Goal: Information Seeking & Learning: Learn about a topic

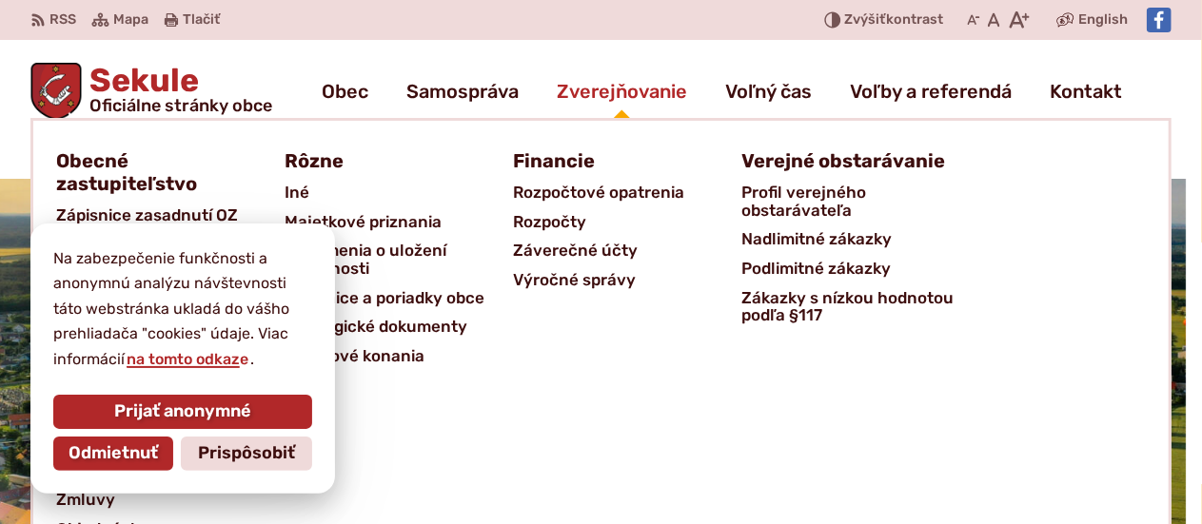
click at [583, 77] on span "Zverejňovanie" at bounding box center [622, 91] width 130 height 53
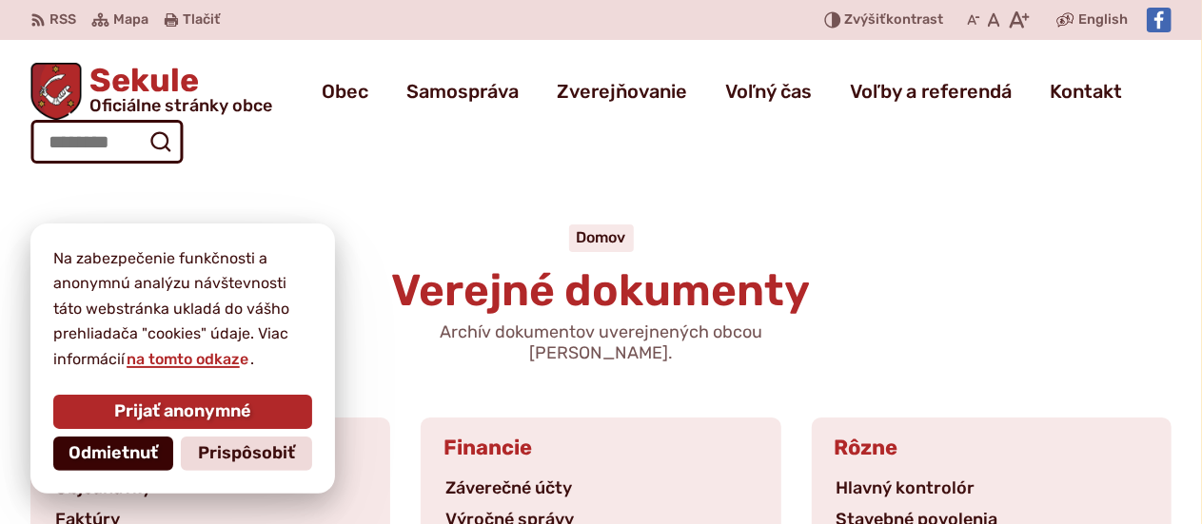
click at [130, 452] on span "Odmietnuť" at bounding box center [113, 453] width 89 height 21
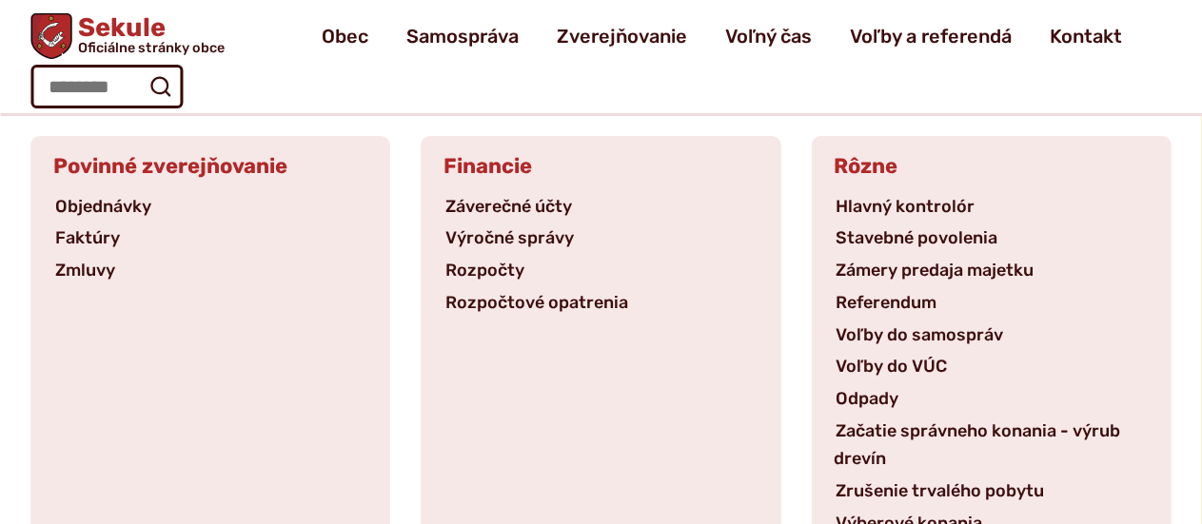
scroll to position [272, 0]
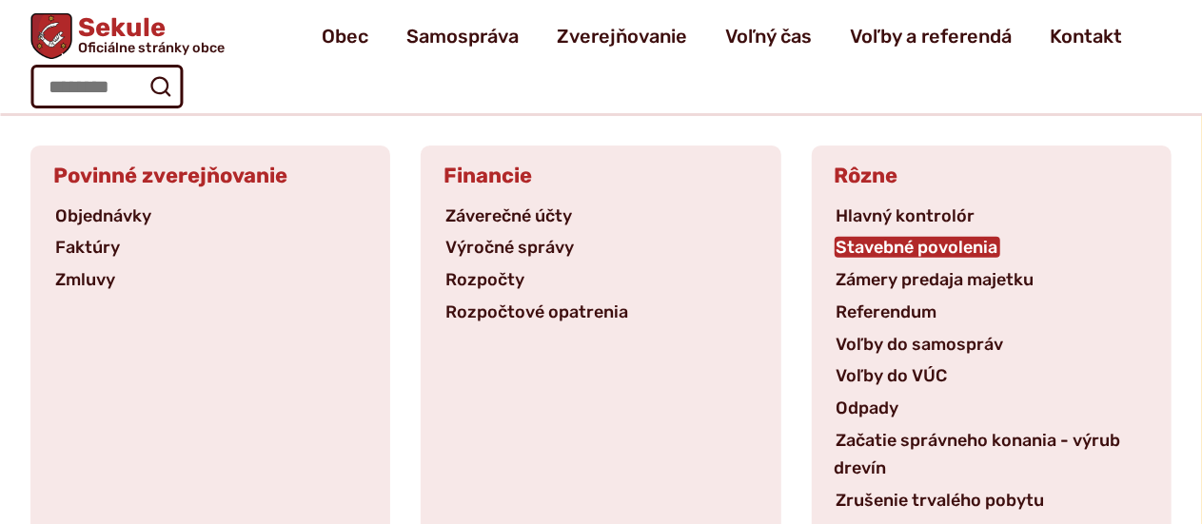
click at [951, 237] on link "Stavebné povolenia" at bounding box center [917, 247] width 166 height 21
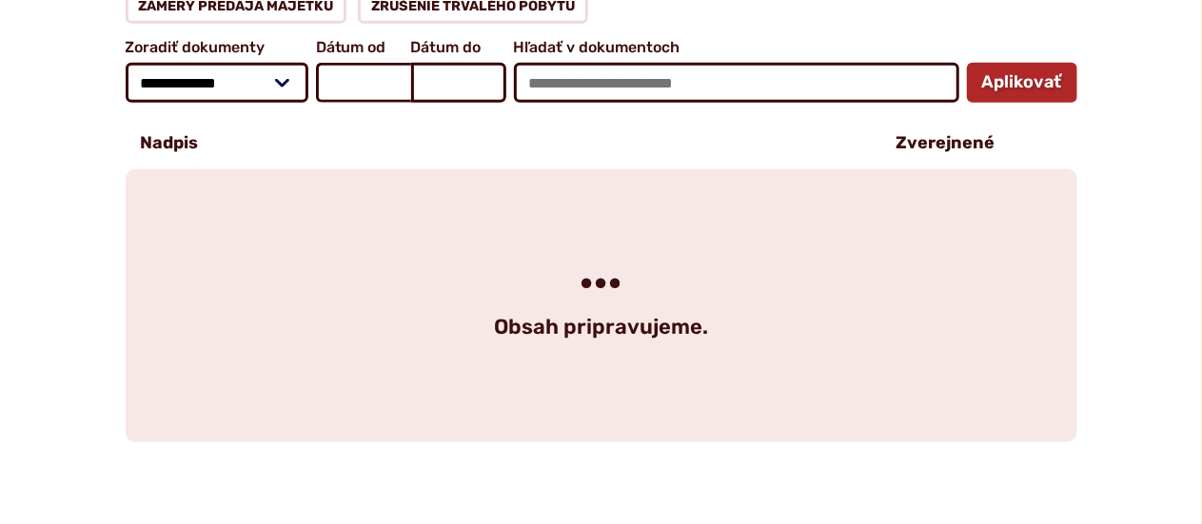
scroll to position [578, 0]
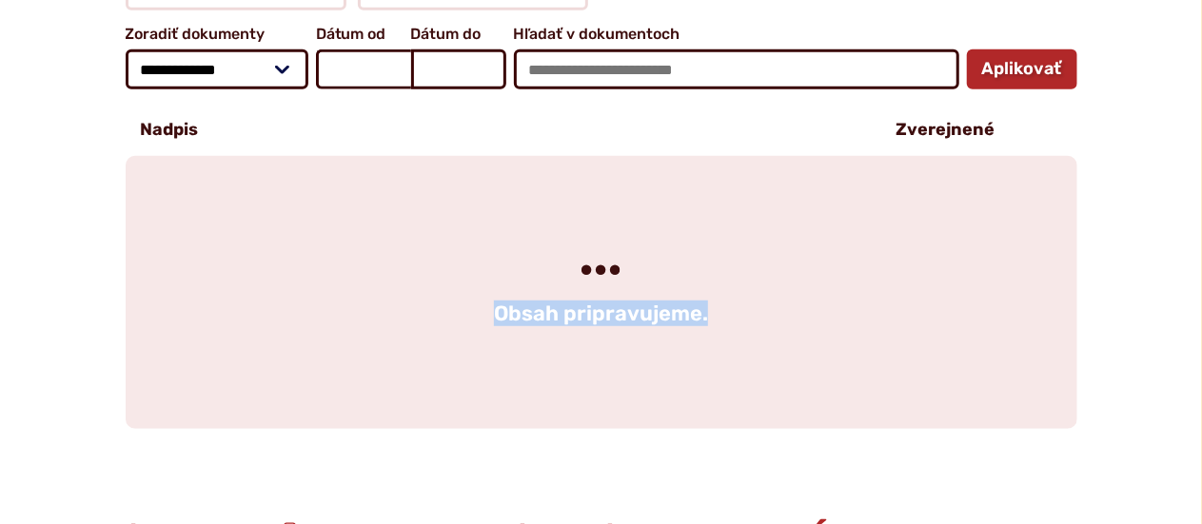
drag, startPoint x: 1200, startPoint y: 239, endPoint x: 1190, endPoint y: 313, distance: 74.8
click at [1190, 313] on div "**********" at bounding box center [601, 134] width 1202 height 590
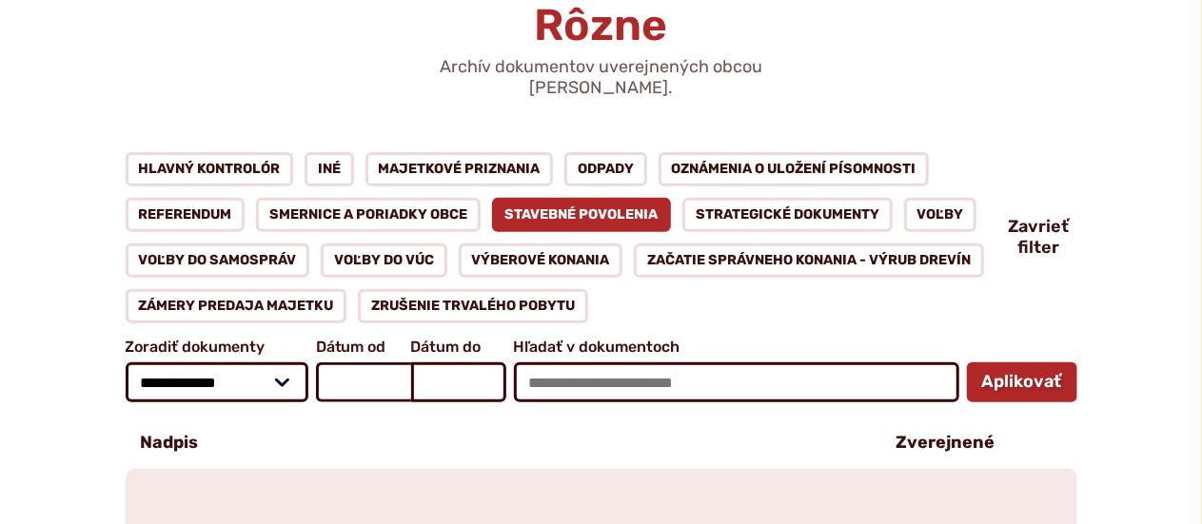
scroll to position [274, 0]
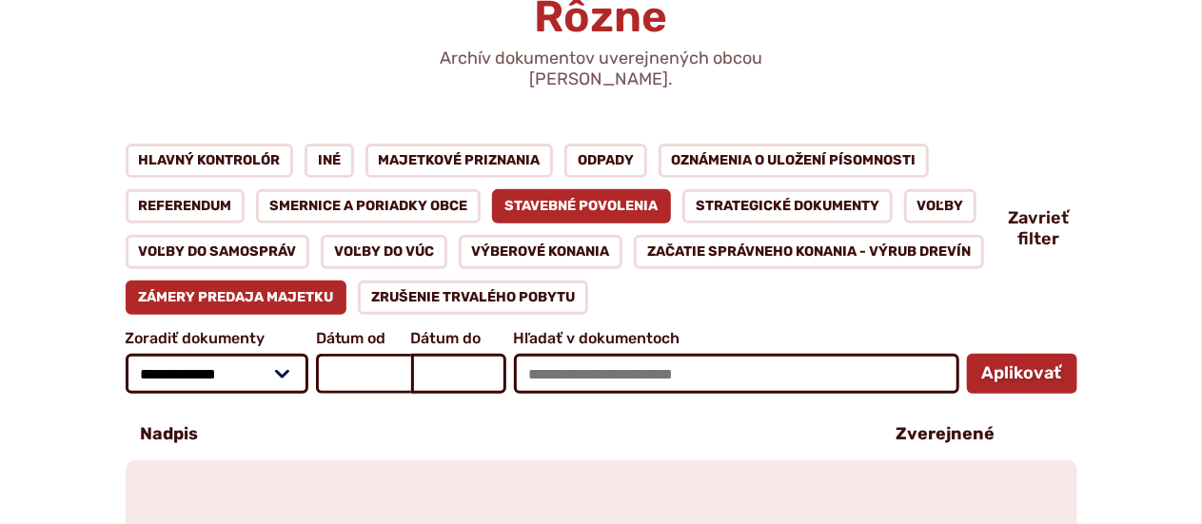
click at [265, 281] on link "Zámery predaja majetku" at bounding box center [237, 298] width 222 height 34
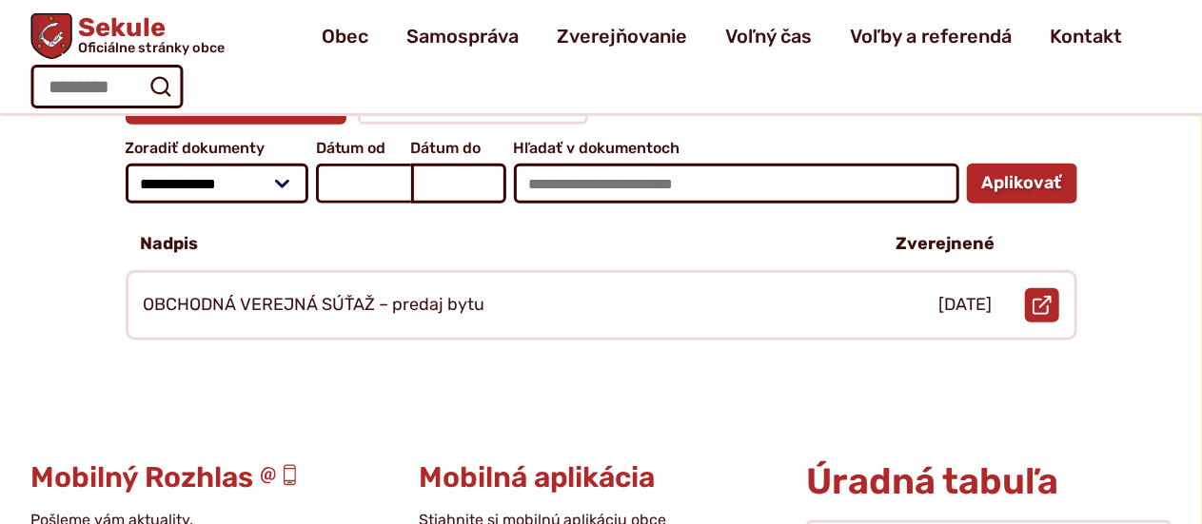
scroll to position [457, 0]
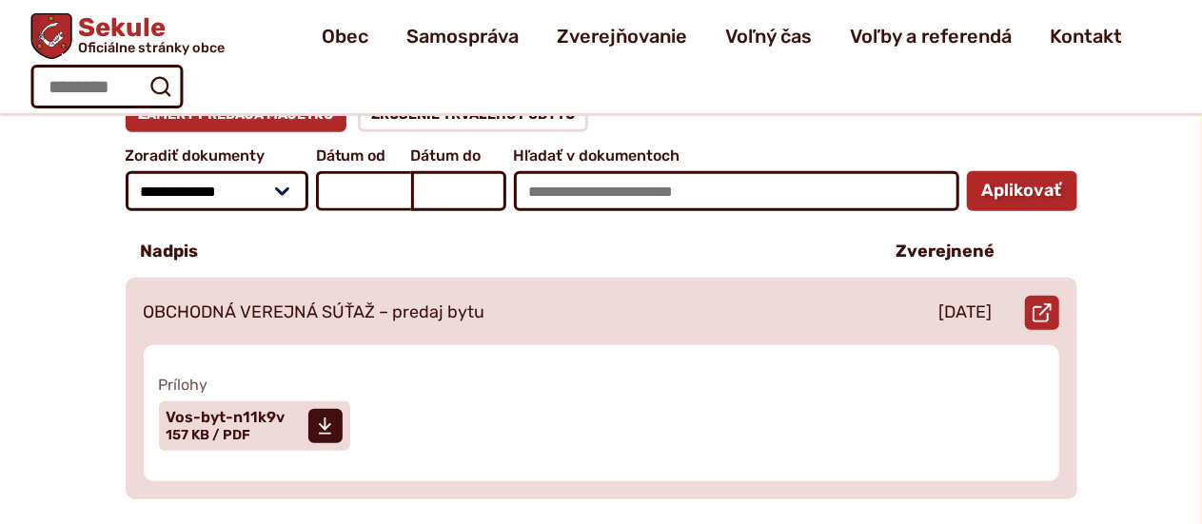
click at [539, 309] on div "OBCHODNÁ VEREJNÁ SÚŤAŽ – predaj bytu" at bounding box center [496, 313] width 736 height 65
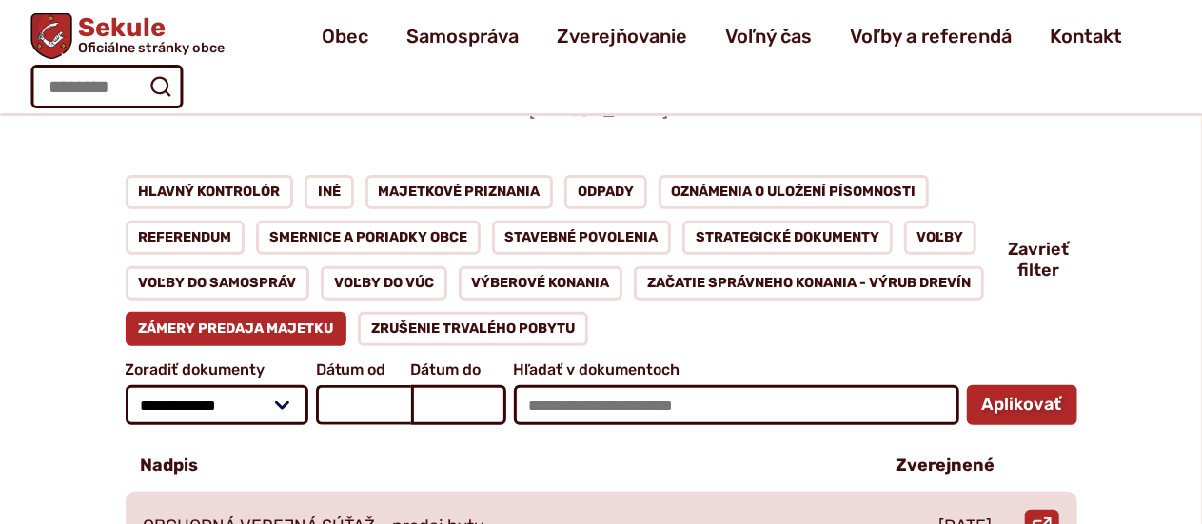
scroll to position [0, 0]
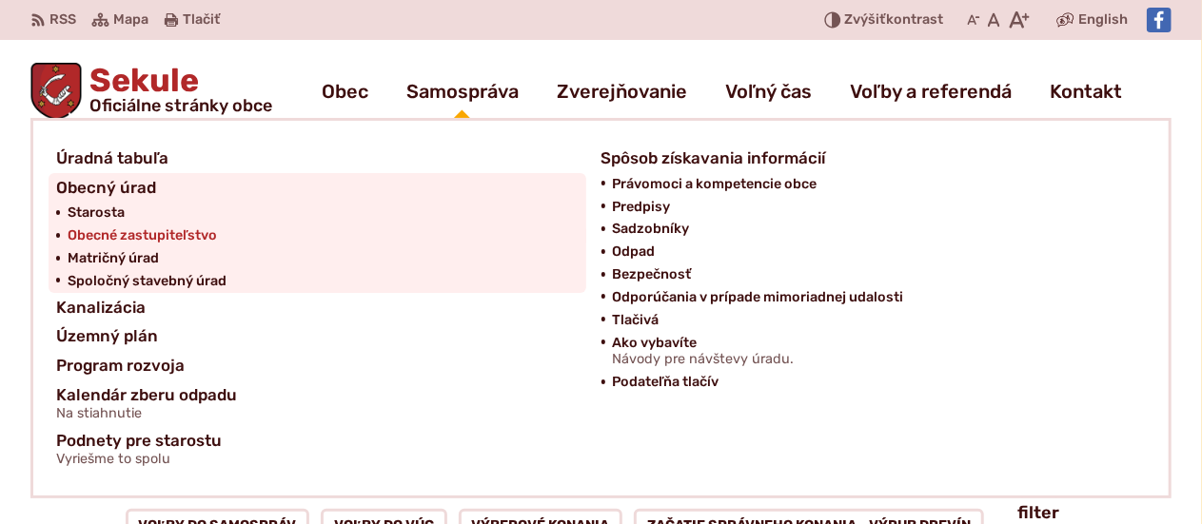
click at [173, 225] on span "Obecné zastupiteľstvo" at bounding box center [142, 236] width 149 height 23
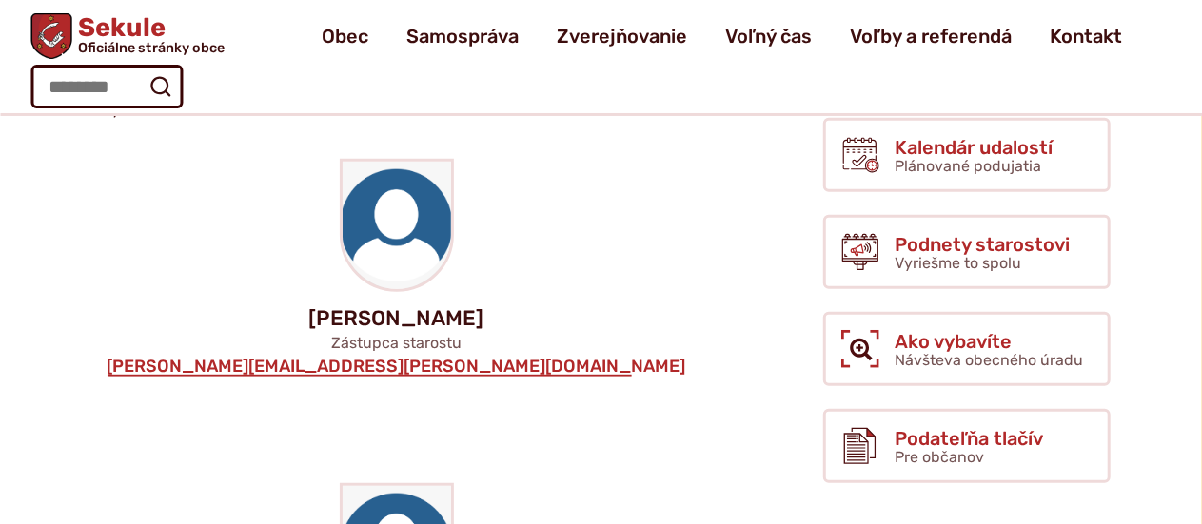
scroll to position [254, 0]
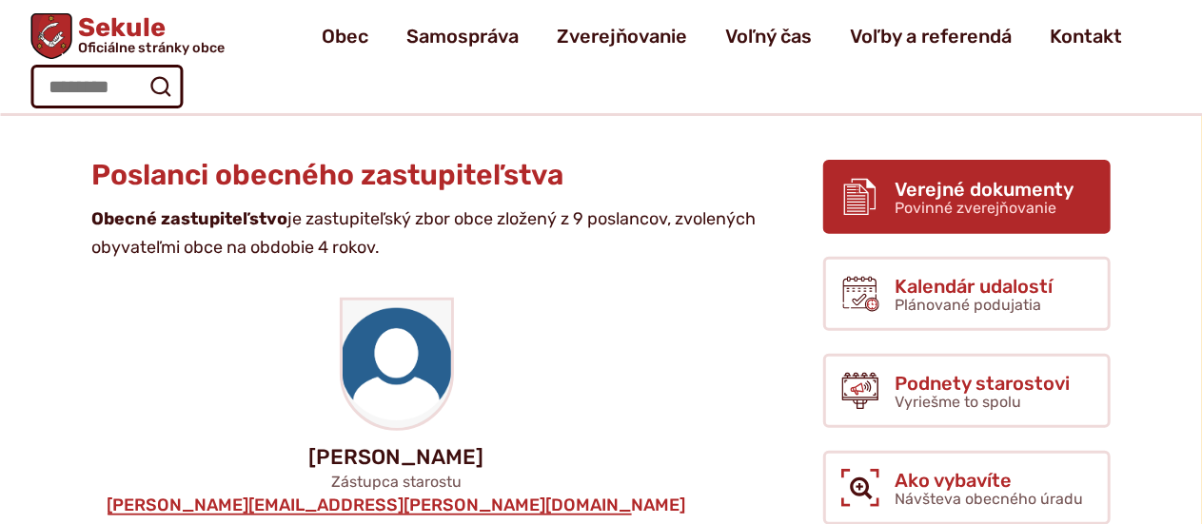
click at [1001, 191] on span "Verejné dokumenty" at bounding box center [983, 189] width 179 height 21
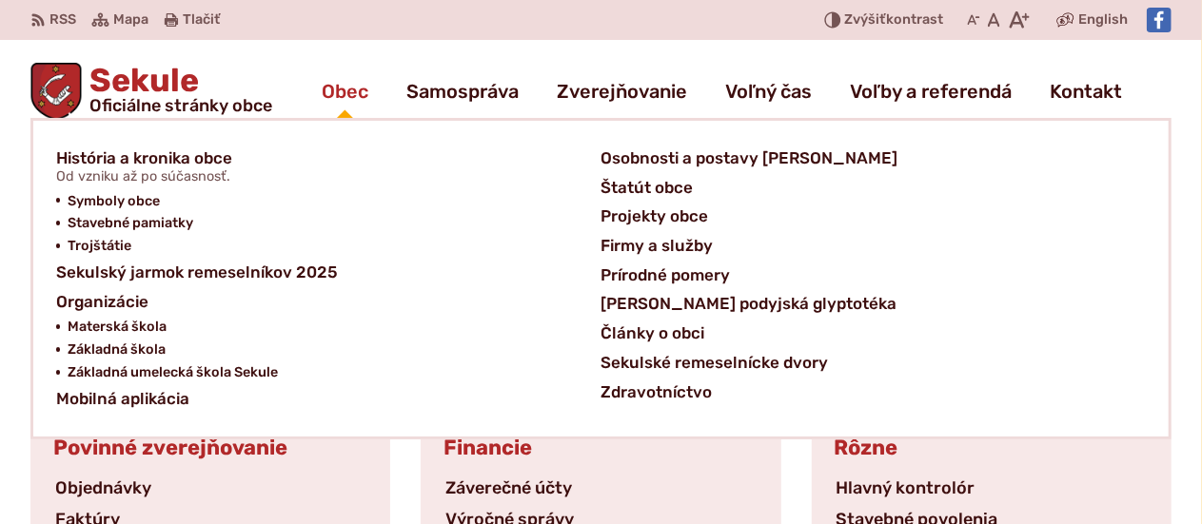
click at [338, 81] on span "Obec" at bounding box center [345, 91] width 47 height 53
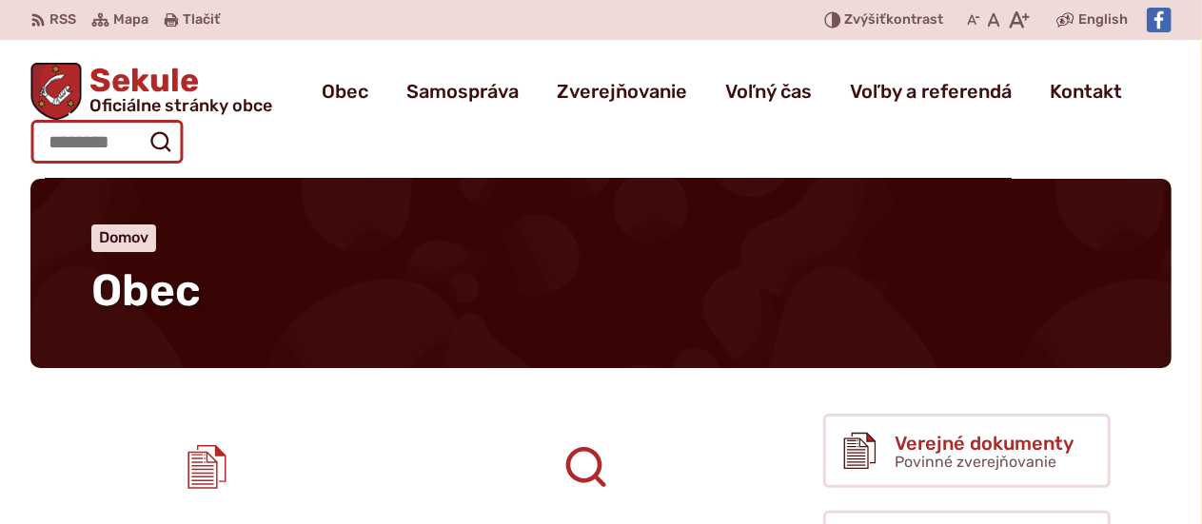
click at [100, 147] on input "Hľadať:" at bounding box center [106, 142] width 152 height 44
type input "**********"
click at [143, 125] on button "Odoslať vyhľadávací formulár" at bounding box center [160, 142] width 34 height 34
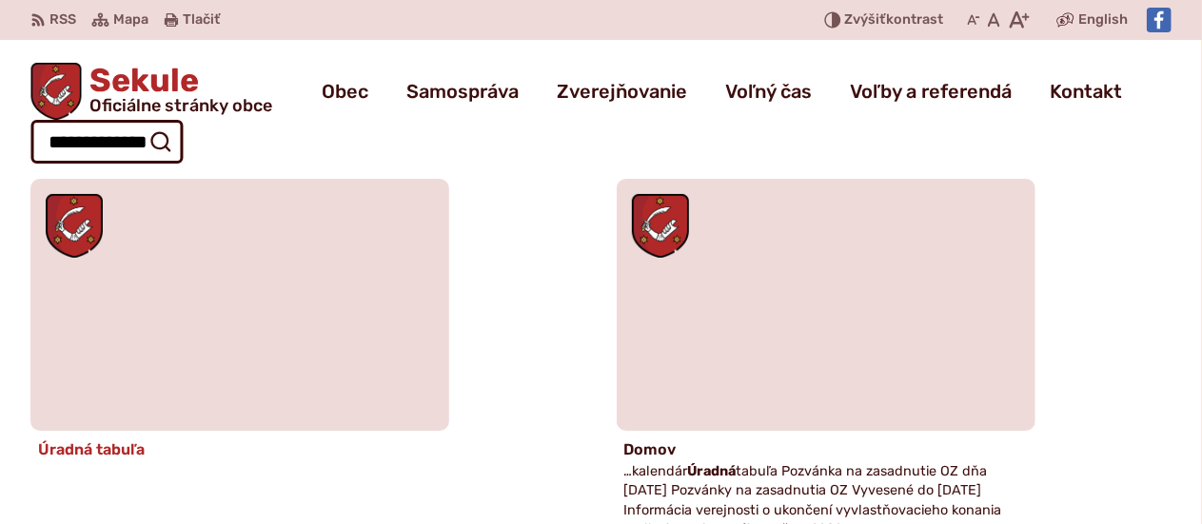
click at [314, 262] on figure at bounding box center [239, 305] width 419 height 252
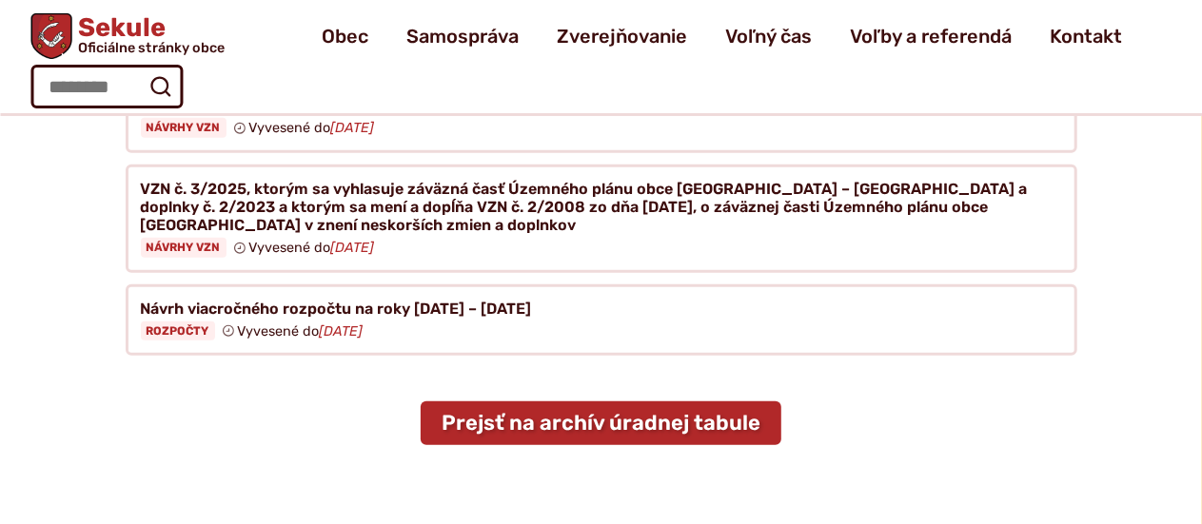
scroll to position [816, 0]
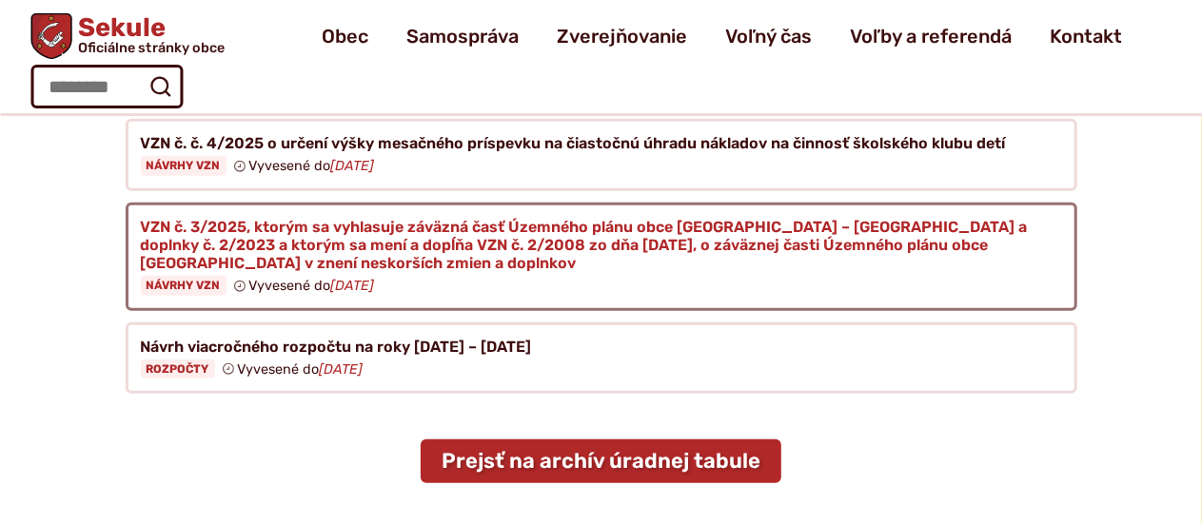
click at [725, 227] on figure at bounding box center [601, 257] width 951 height 108
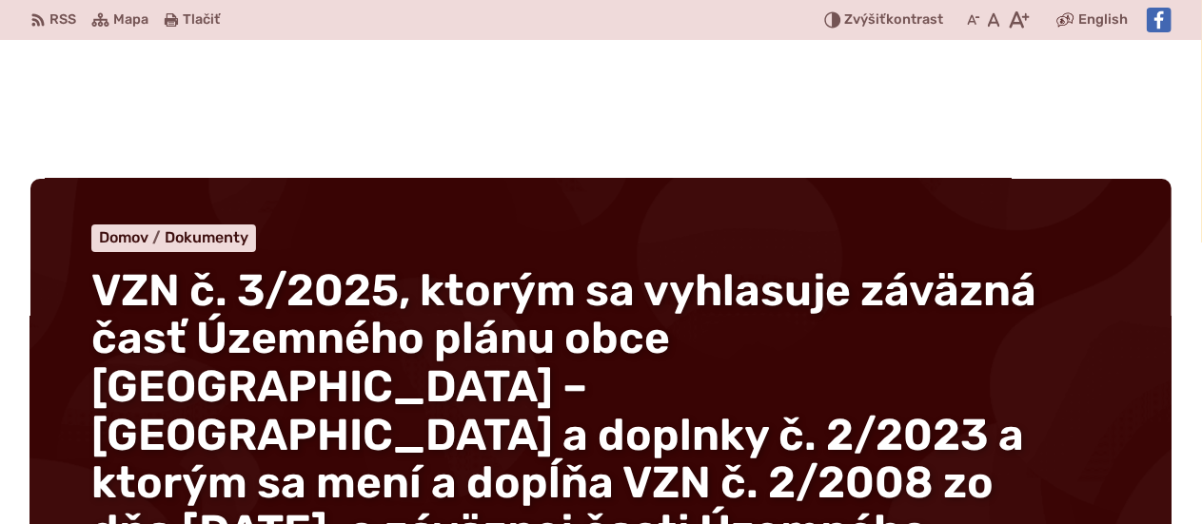
scroll to position [459, 0]
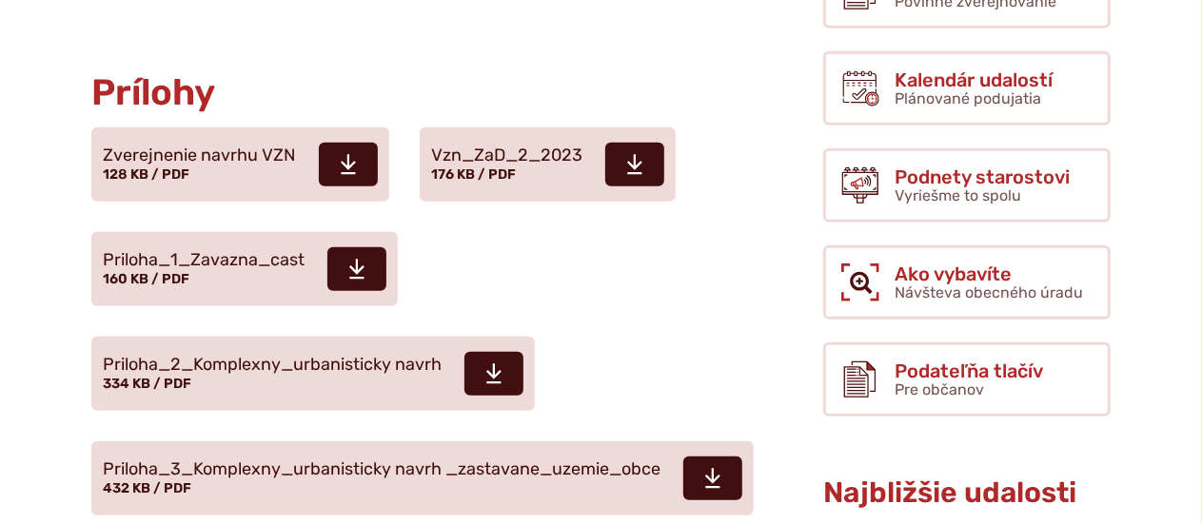
scroll to position [845, 0]
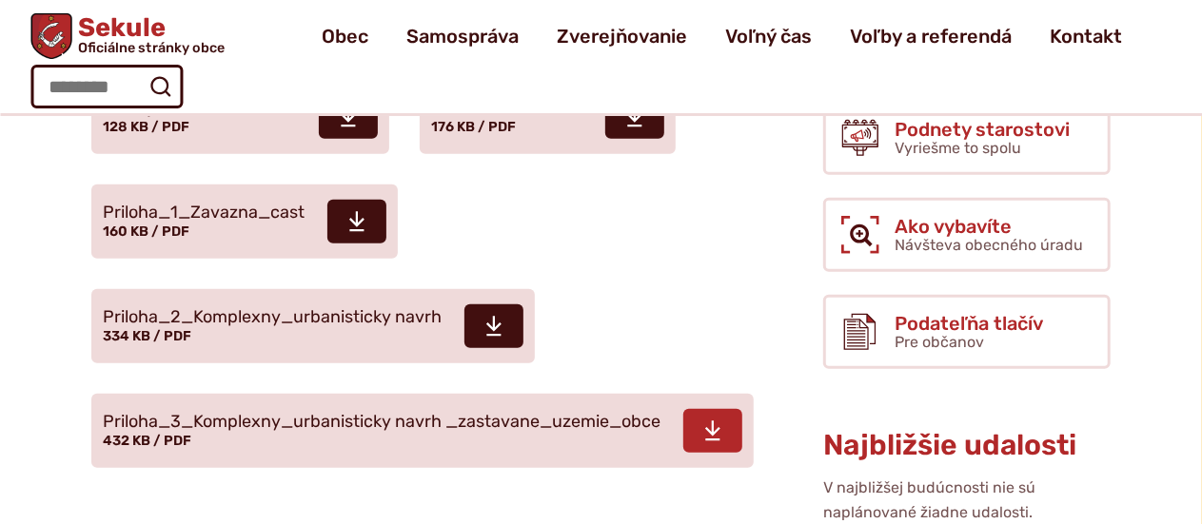
click at [550, 405] on span "Priloha_3_Komplexny_urbanisticky navrh _zastavane_uzemie_obce 432 KB / PDF" at bounding box center [382, 431] width 558 height 53
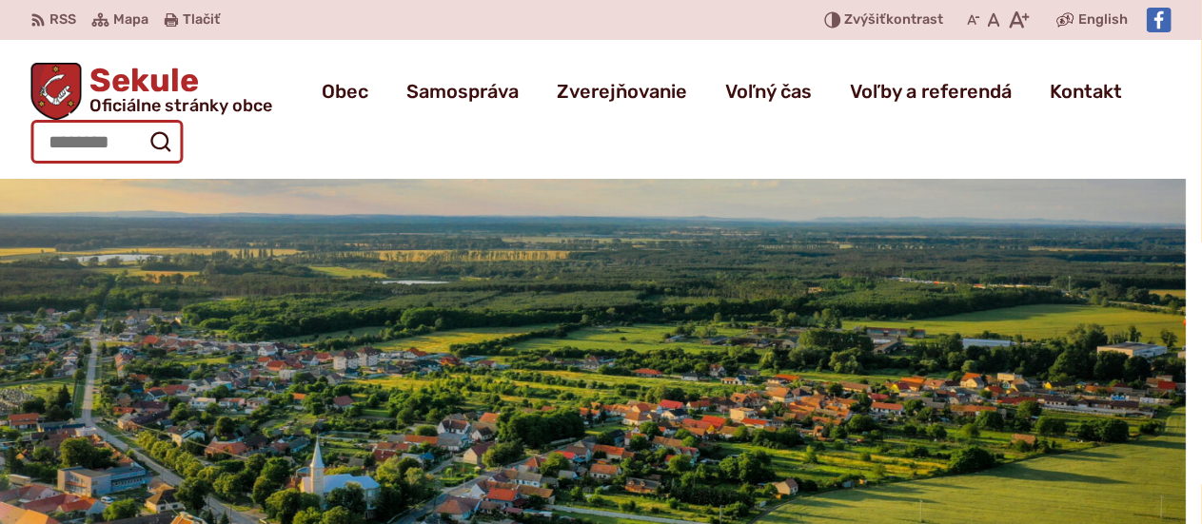
click at [83, 128] on input "Hľadať:" at bounding box center [106, 142] width 152 height 44
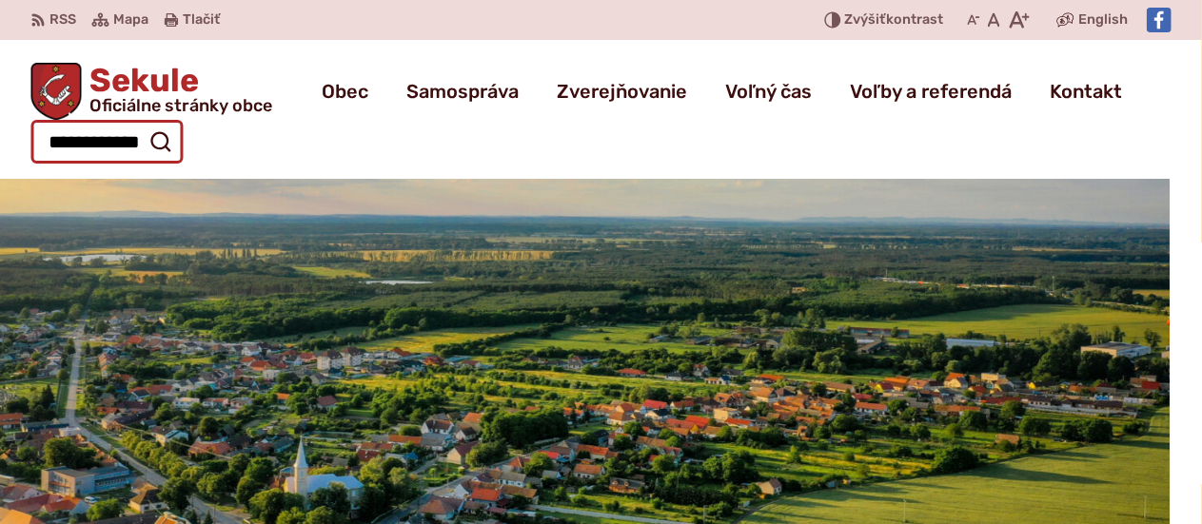
scroll to position [0, 23]
type input "**********"
click at [143, 125] on button "Odoslať vyhľadávací formulár" at bounding box center [160, 142] width 34 height 34
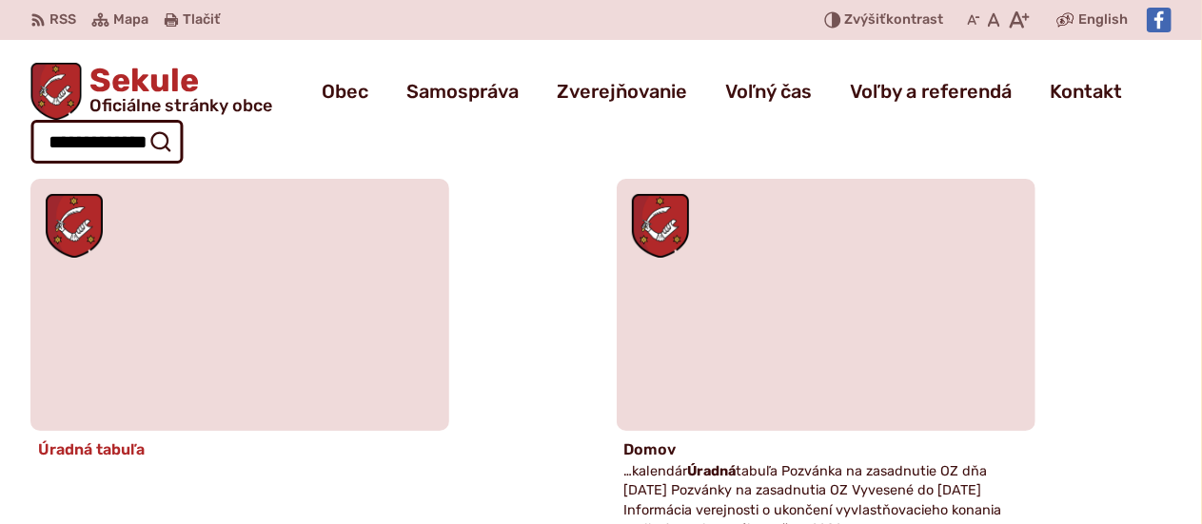
click at [244, 271] on figure at bounding box center [239, 305] width 419 height 252
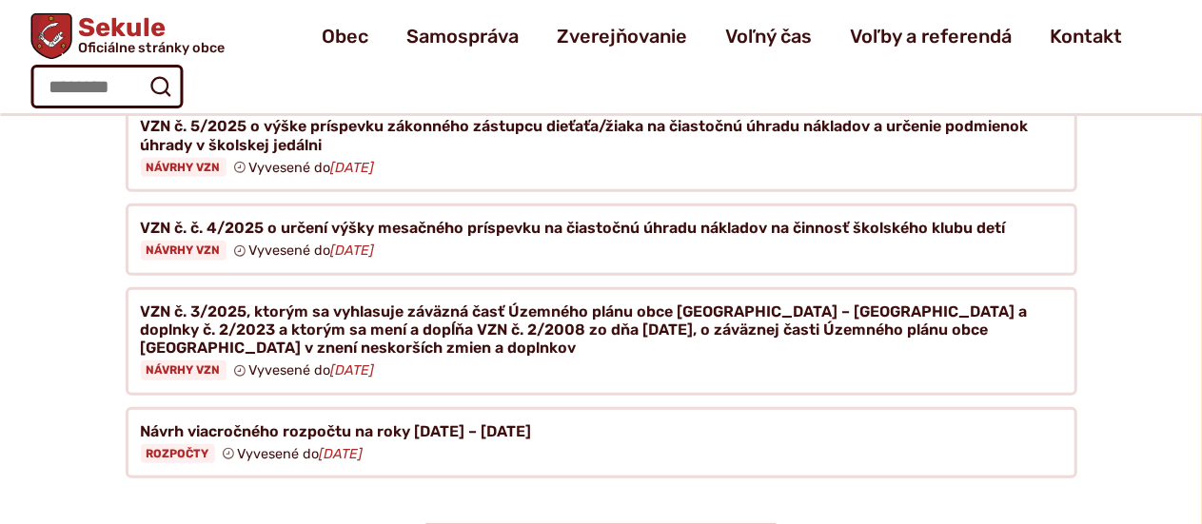
scroll to position [722, 0]
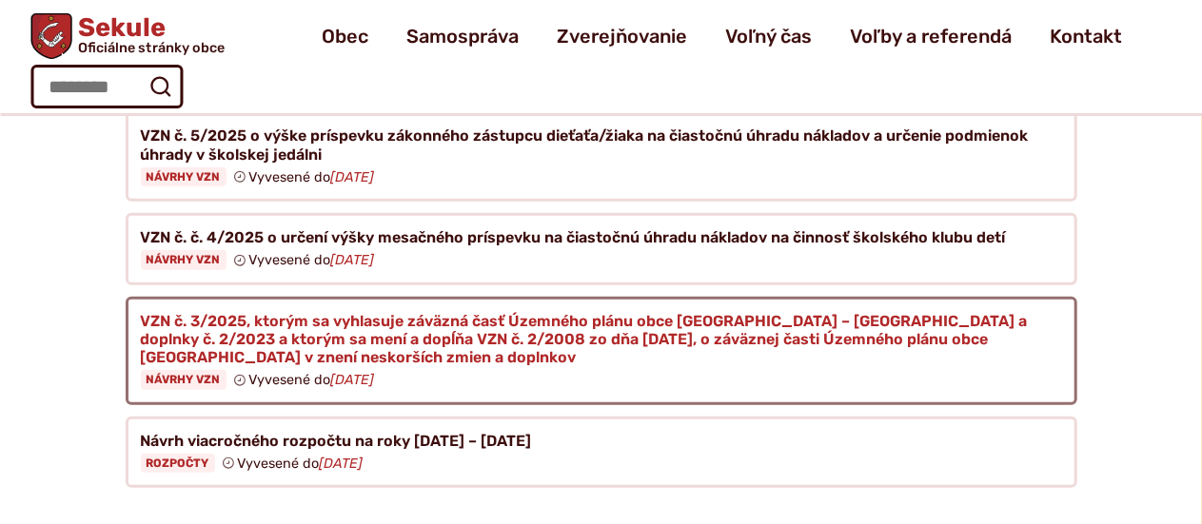
click at [482, 319] on figure at bounding box center [601, 351] width 951 height 108
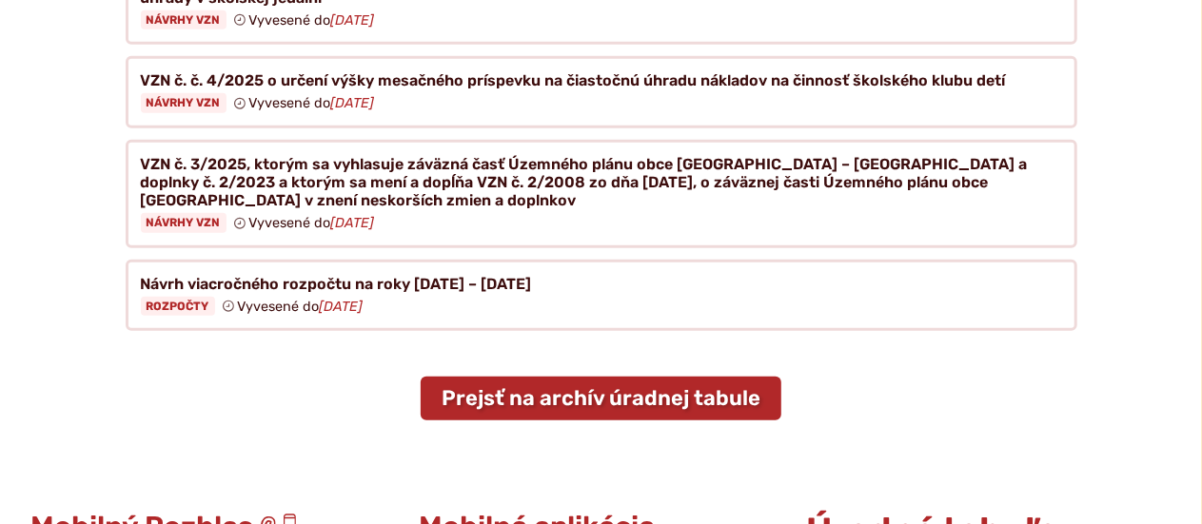
scroll to position [963, 0]
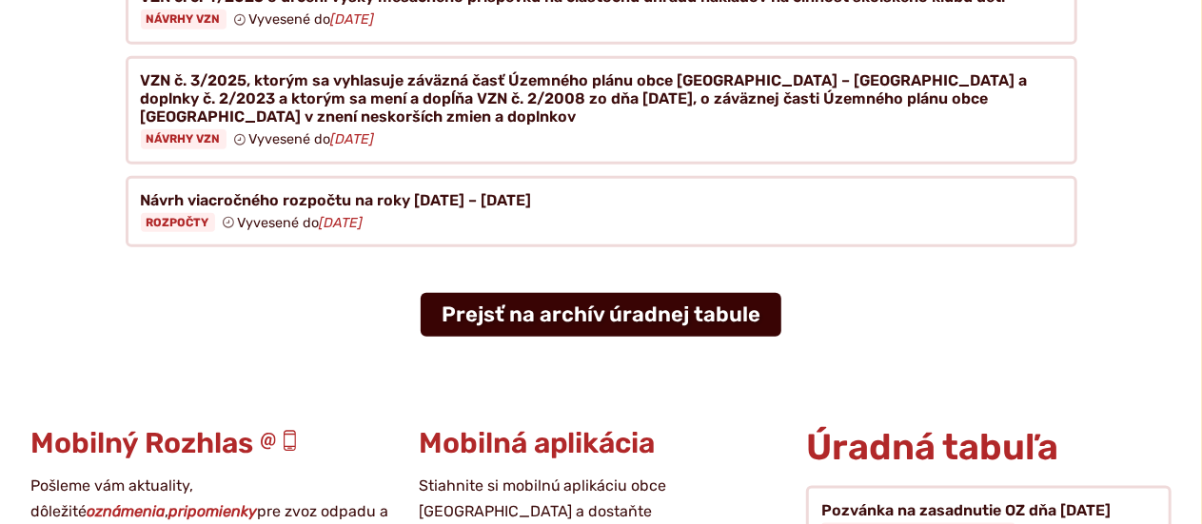
click at [679, 308] on link "Prejsť na archív úradnej tabule" at bounding box center [601, 315] width 361 height 44
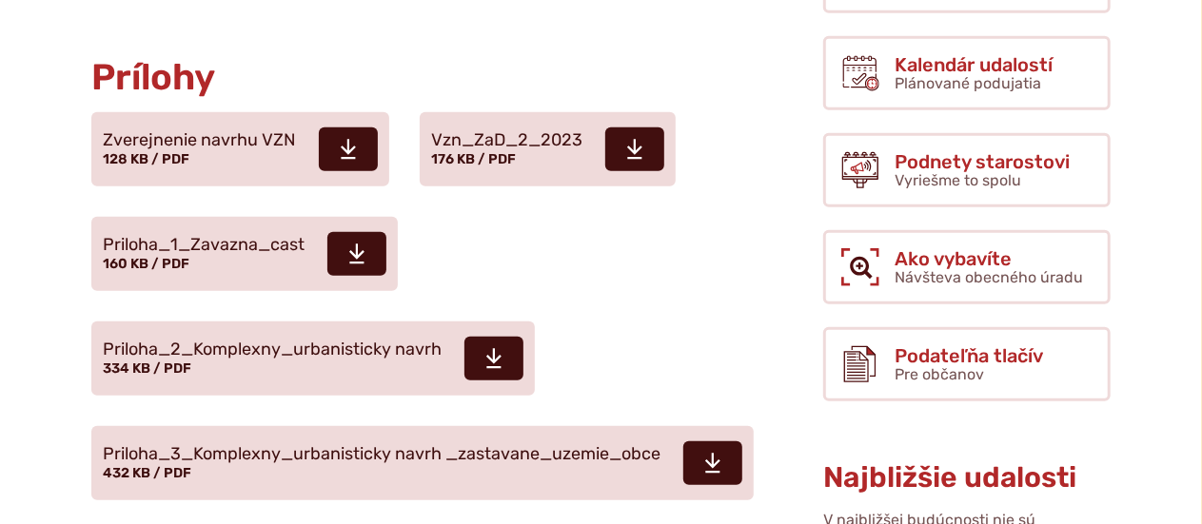
scroll to position [830, 0]
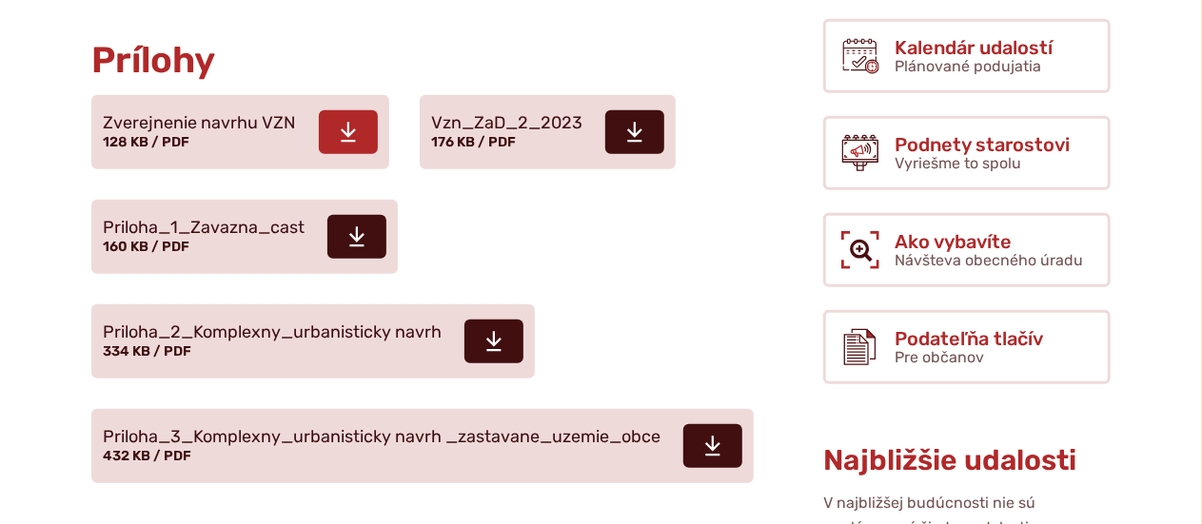
click at [204, 114] on span "Zverejnenie navrhu VZN" at bounding box center [199, 123] width 193 height 19
click at [223, 323] on span "Priloha_2_Komplexny_urbanisticky navrh" at bounding box center [272, 332] width 339 height 19
click at [232, 219] on span "Priloha_1_Zavazna_cast" at bounding box center [204, 228] width 202 height 19
click at [343, 421] on span "Priloha_3_Komplexny_urbanisticky navrh _zastavane_uzemie_obce 432 KB / PDF" at bounding box center [382, 447] width 558 height 53
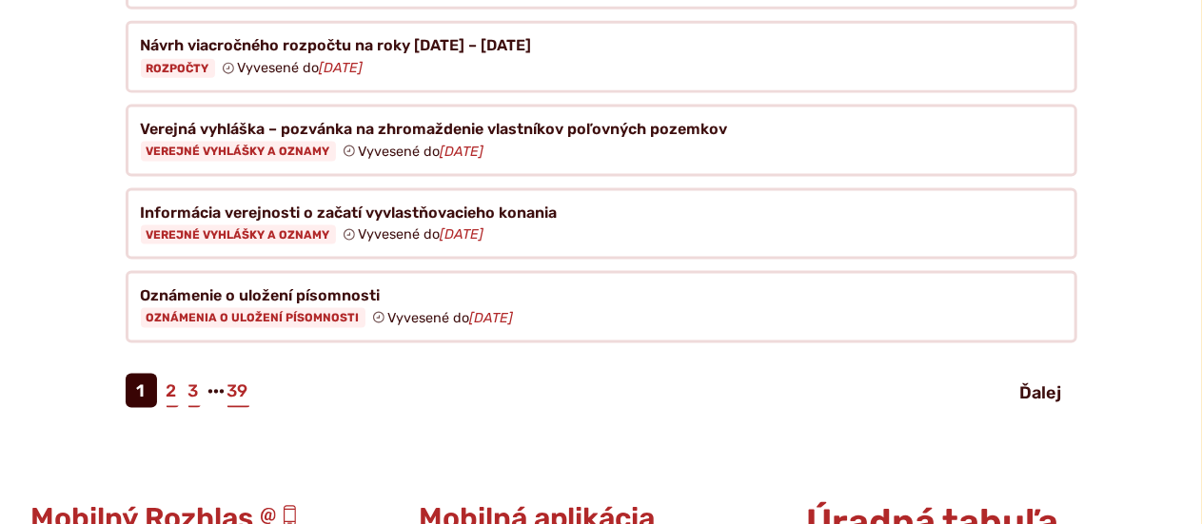
scroll to position [1273, 0]
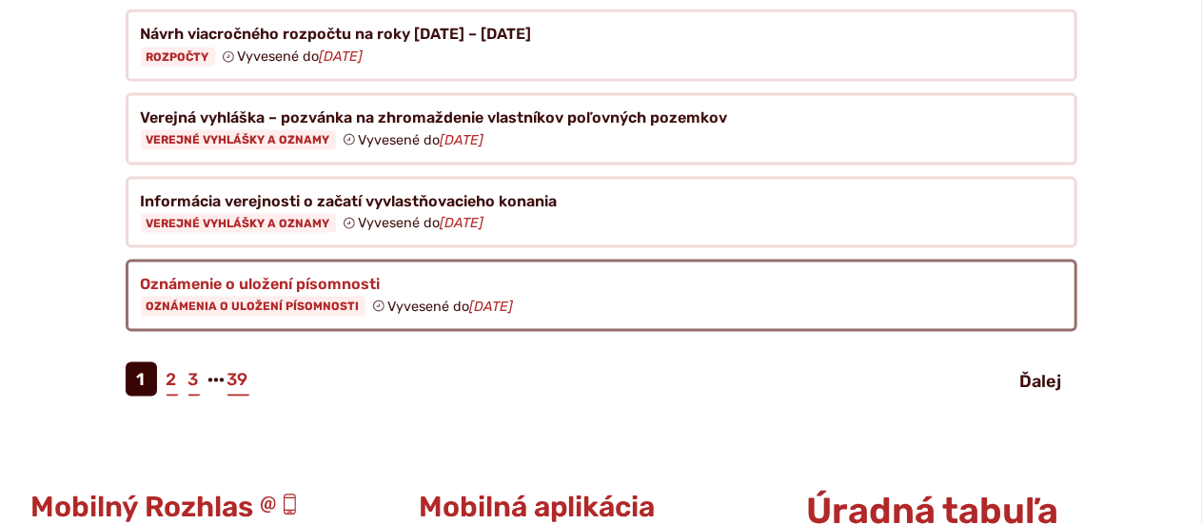
click at [247, 274] on figure at bounding box center [601, 296] width 951 height 72
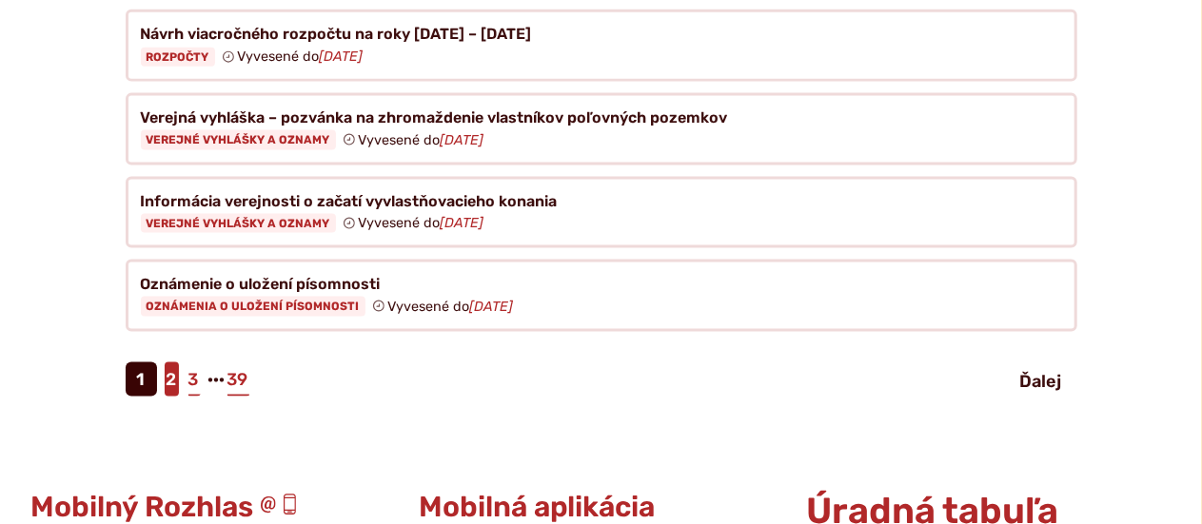
click at [165, 362] on link "2" at bounding box center [172, 379] width 14 height 34
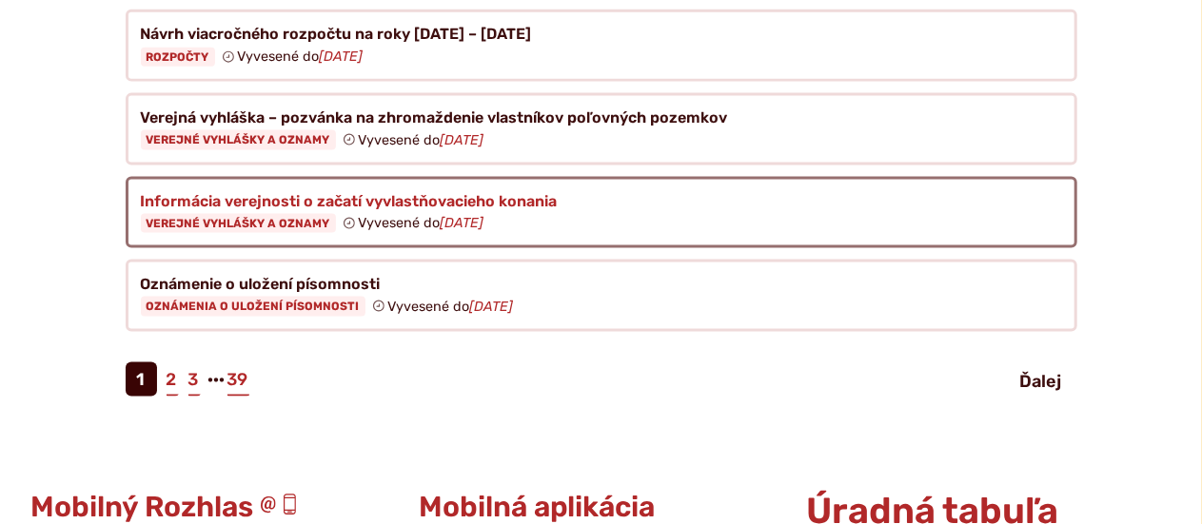
click at [250, 177] on figure at bounding box center [601, 213] width 951 height 72
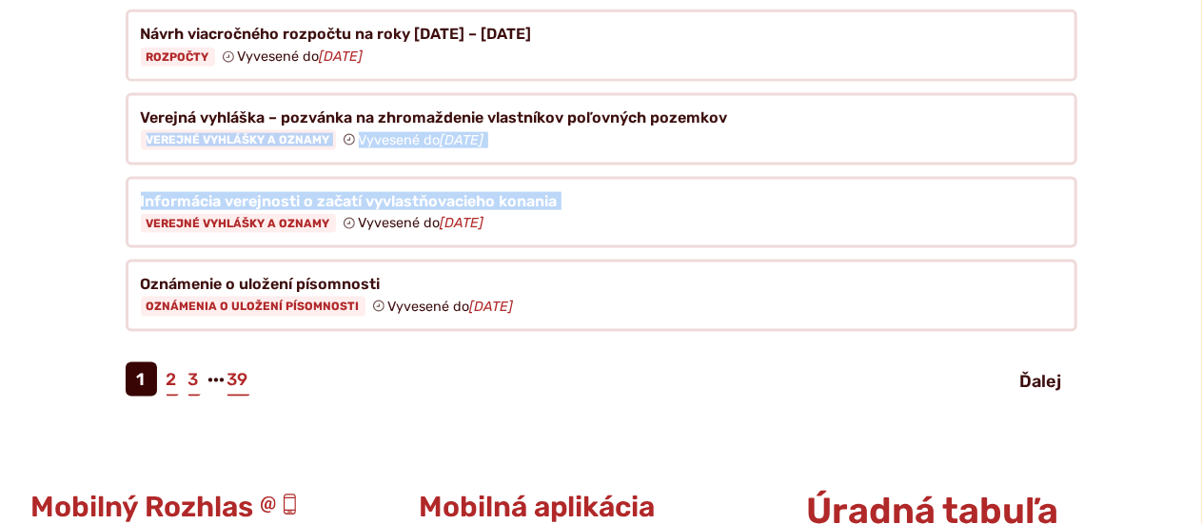
drag, startPoint x: 49, startPoint y: 127, endPoint x: 36, endPoint y: 216, distance: 90.4
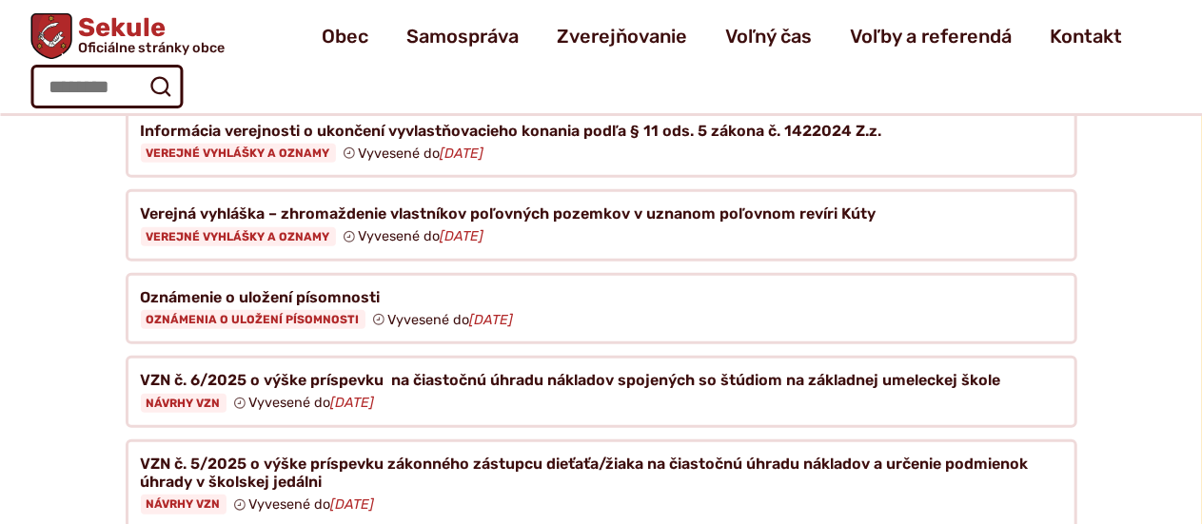
scroll to position [535, 0]
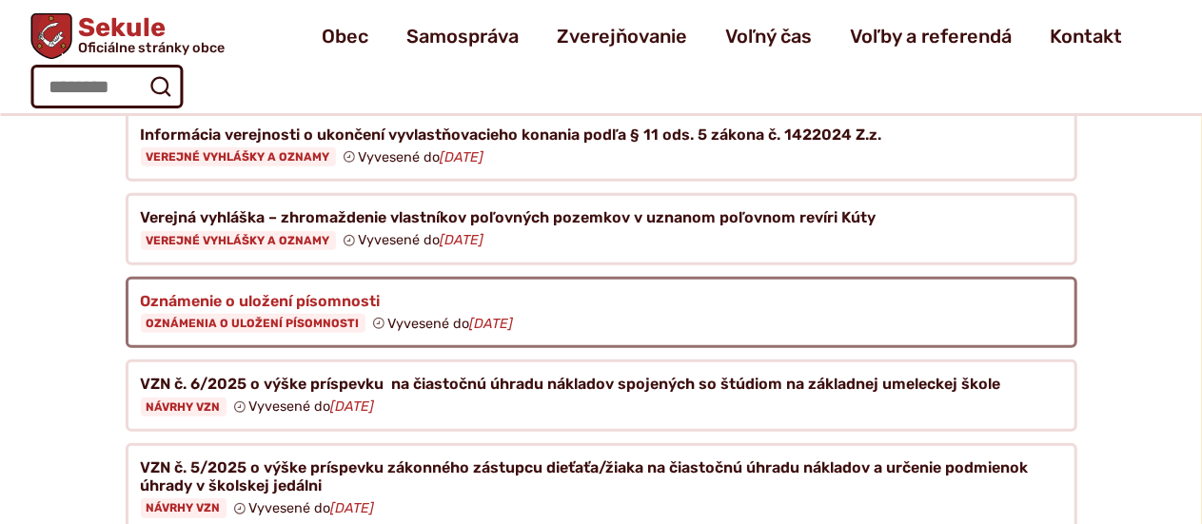
click at [265, 277] on figure at bounding box center [601, 313] width 951 height 72
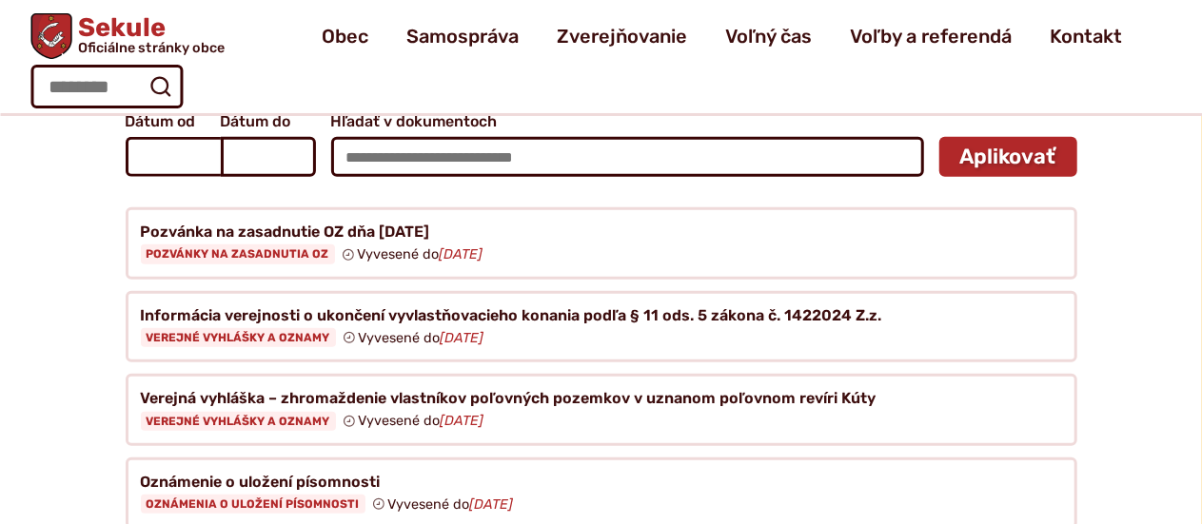
scroll to position [318, 0]
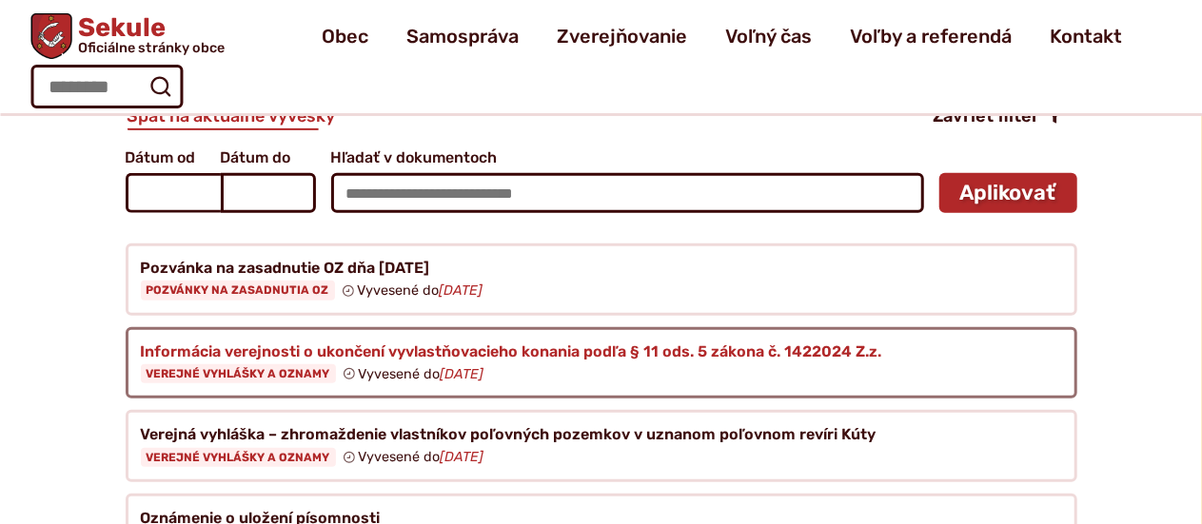
click at [548, 330] on figure at bounding box center [601, 363] width 951 height 72
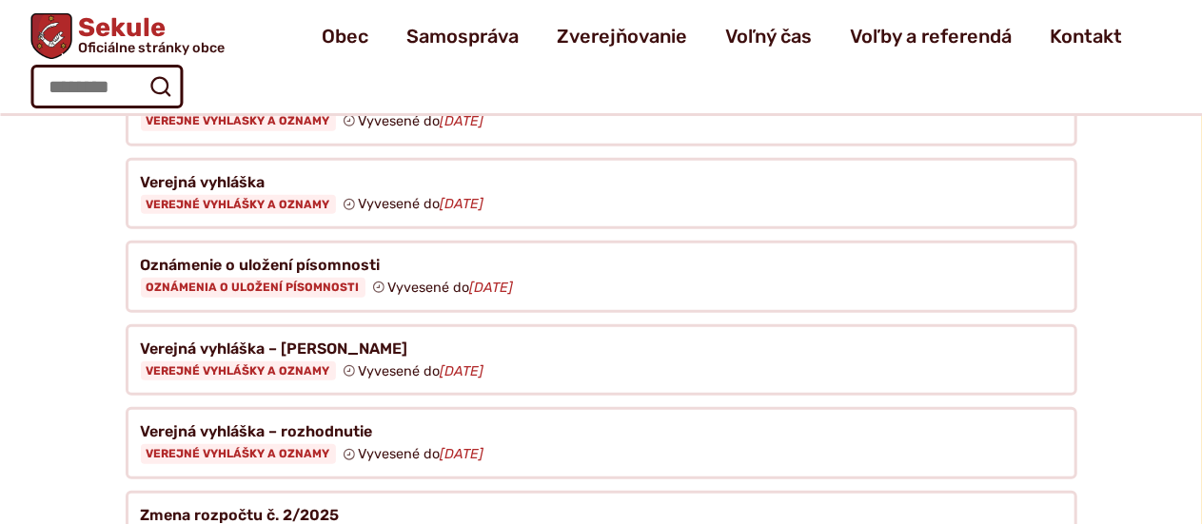
scroll to position [545, 0]
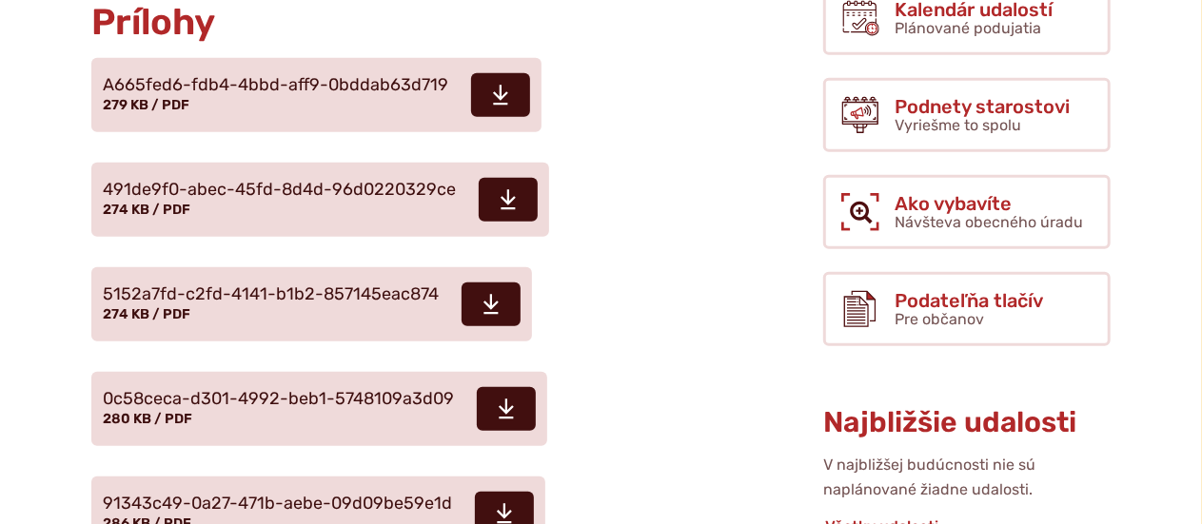
scroll to position [619, 0]
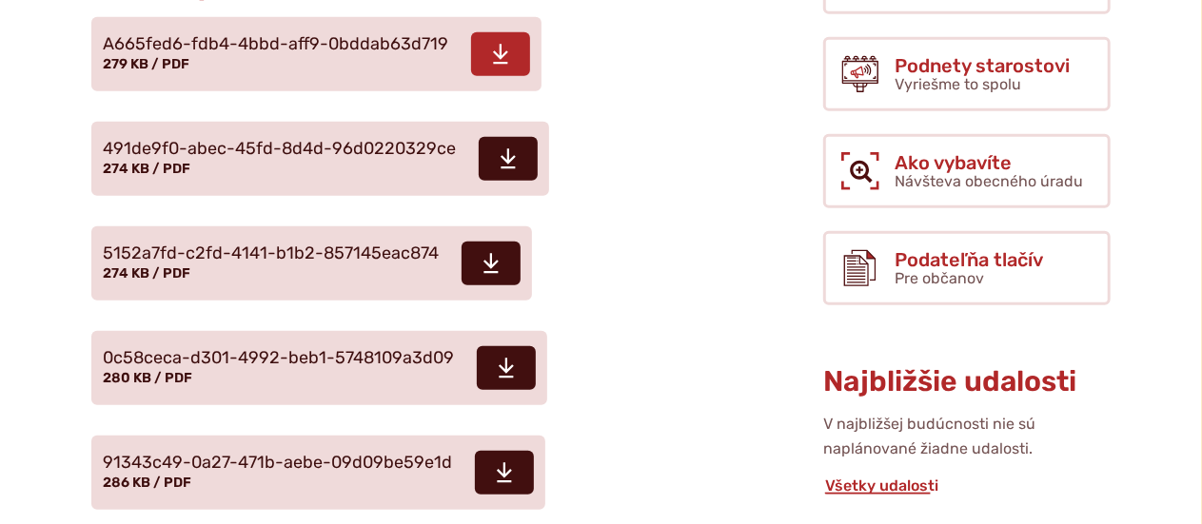
click at [327, 54] on span "A665fed6-fdb4-4bbd-aff9-0bddab63d719" at bounding box center [275, 44] width 345 height 19
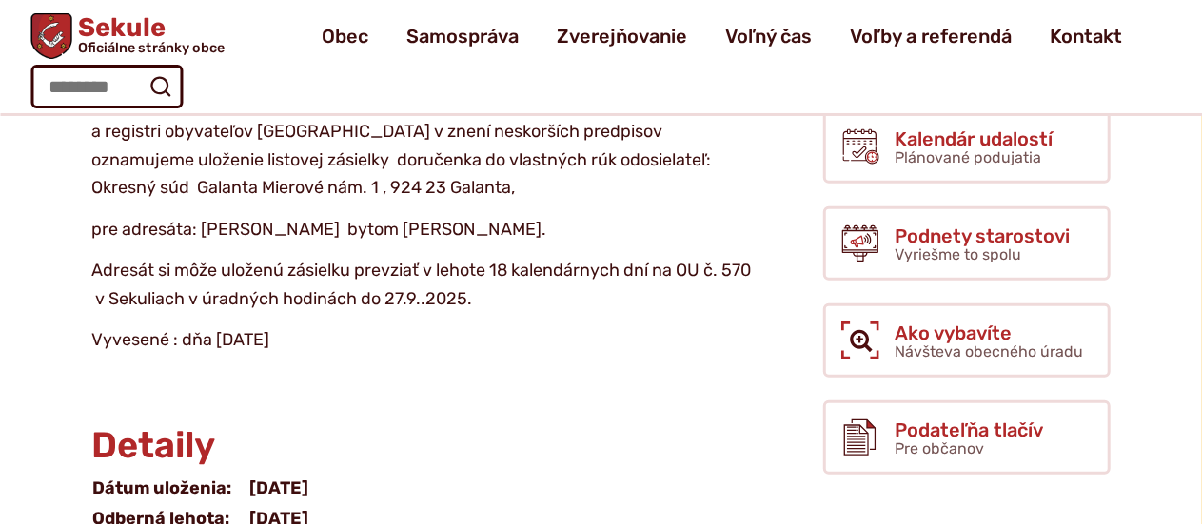
scroll to position [398, 0]
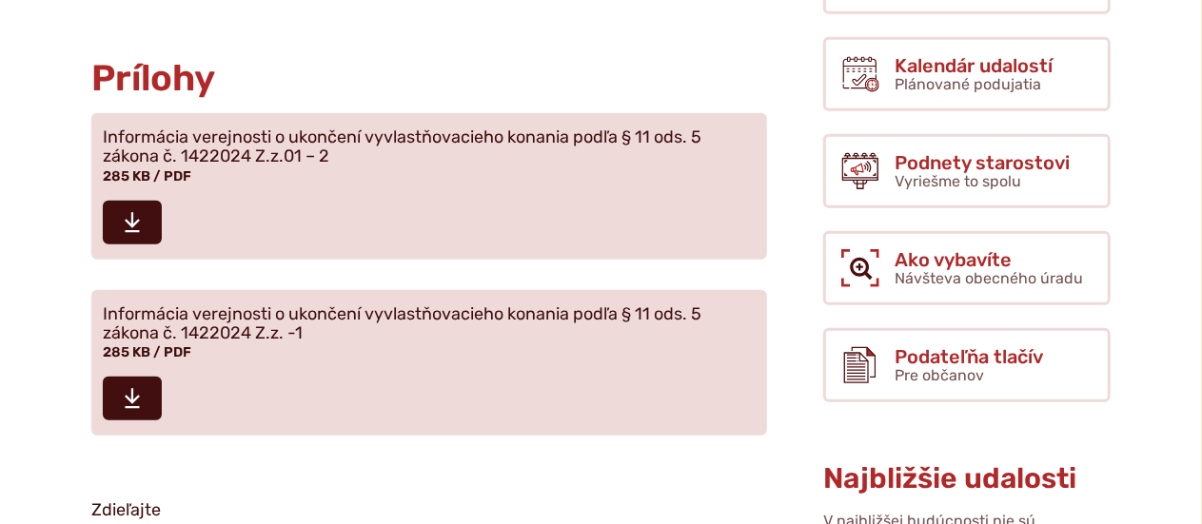
scroll to position [575, 0]
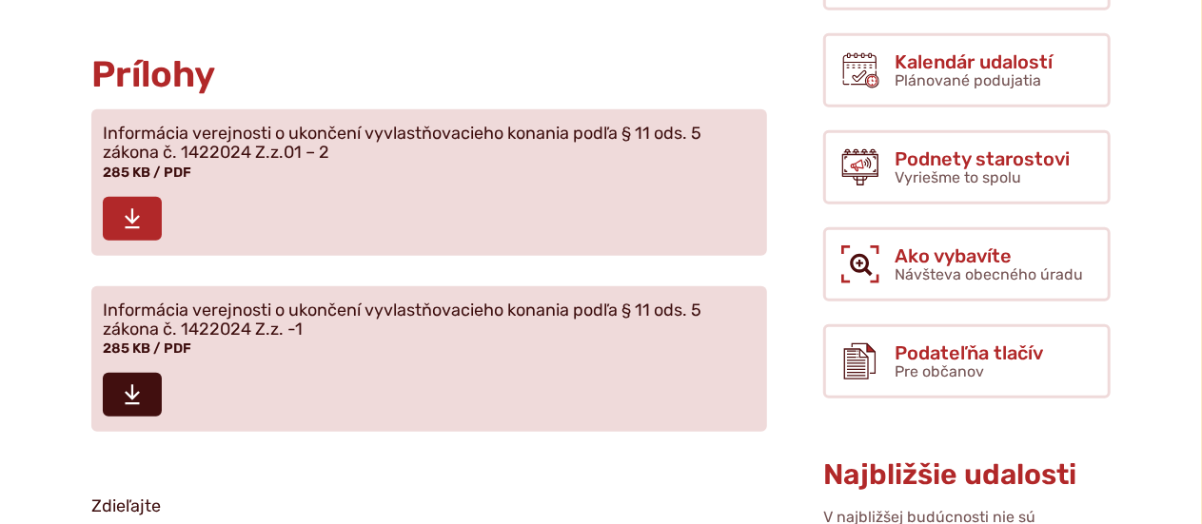
click at [139, 241] on span at bounding box center [132, 219] width 59 height 44
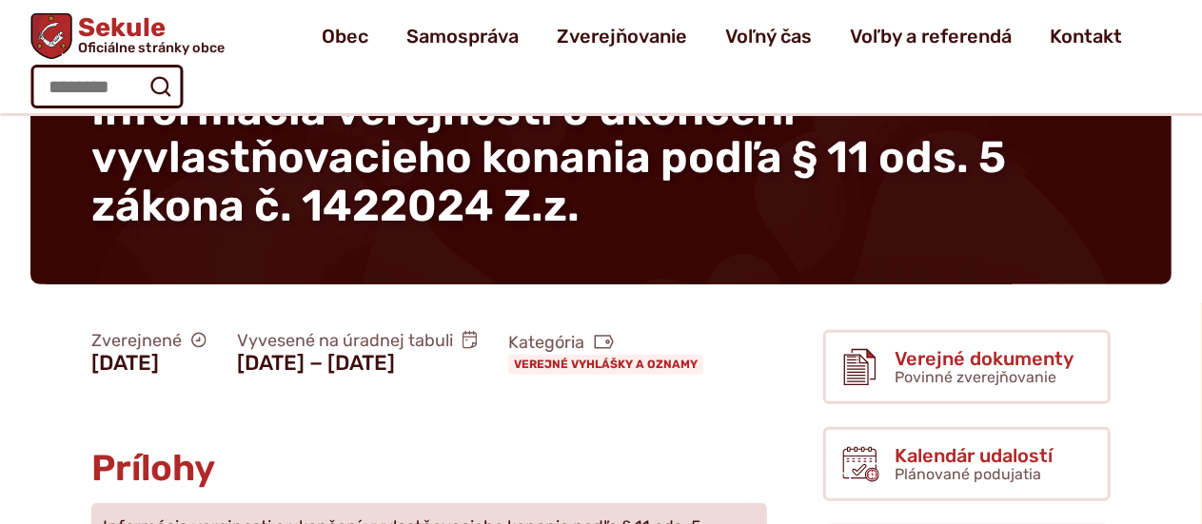
scroll to position [0, 0]
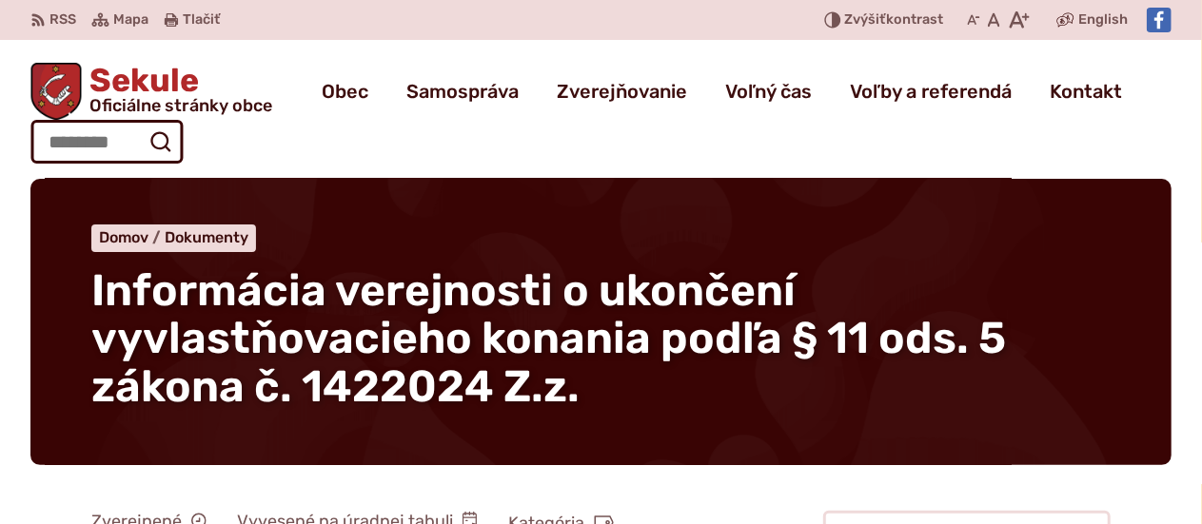
click at [614, 153] on div "Sekule Oficiálne stránky obce Prepnúť Menu Obec blok História a kronika obce Od…" at bounding box center [600, 109] width 1141 height 139
